Goal: Find specific page/section: Find specific page/section

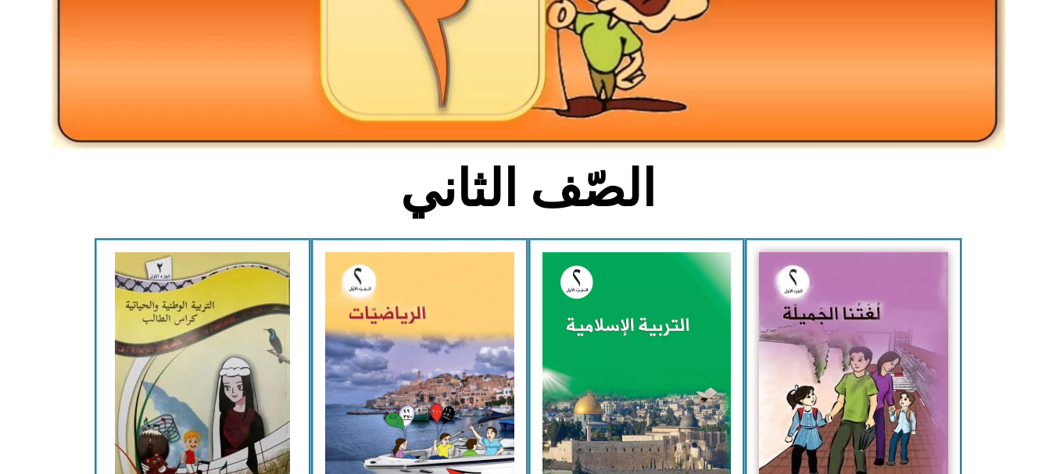
scroll to position [253, 0]
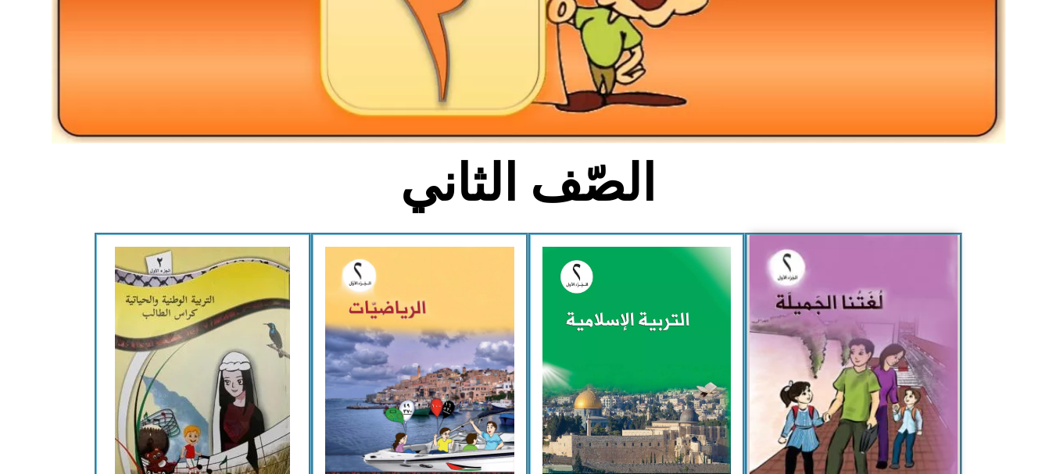
click at [849, 336] on img at bounding box center [853, 363] width 208 height 257
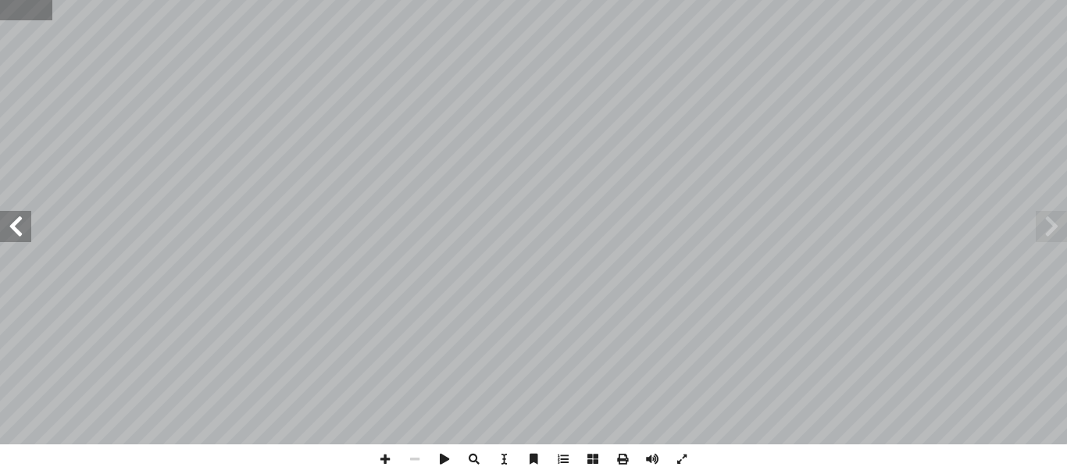
click at [18, 19] on input "text" at bounding box center [26, 10] width 52 height 20
type input "*"
type input "**"
click at [24, 231] on span at bounding box center [15, 226] width 31 height 31
click at [681, 455] on span at bounding box center [682, 460] width 30 height 30
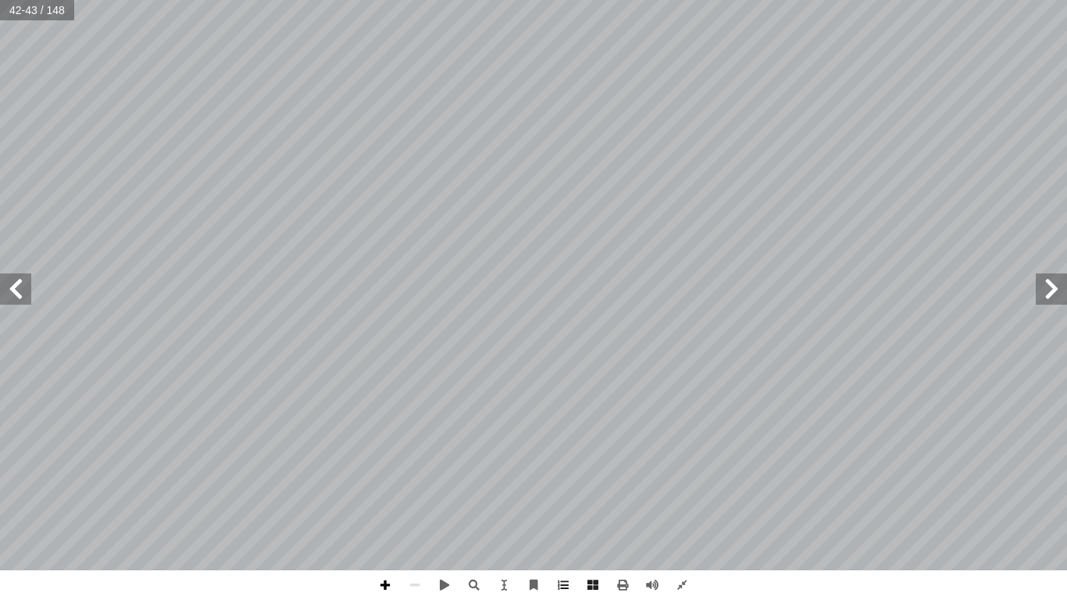
click at [376, 474] on span at bounding box center [385, 585] width 30 height 30
